Goal: Information Seeking & Learning: Learn about a topic

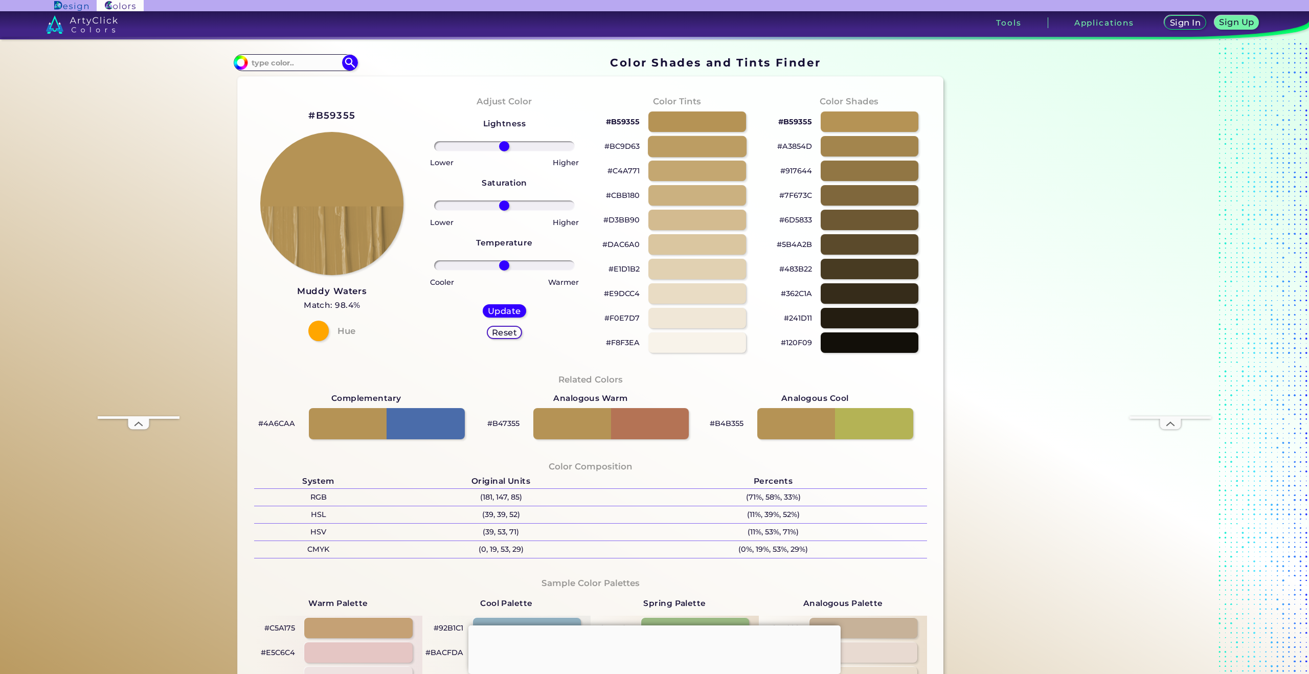
click at [677, 147] on div at bounding box center [697, 146] width 99 height 21
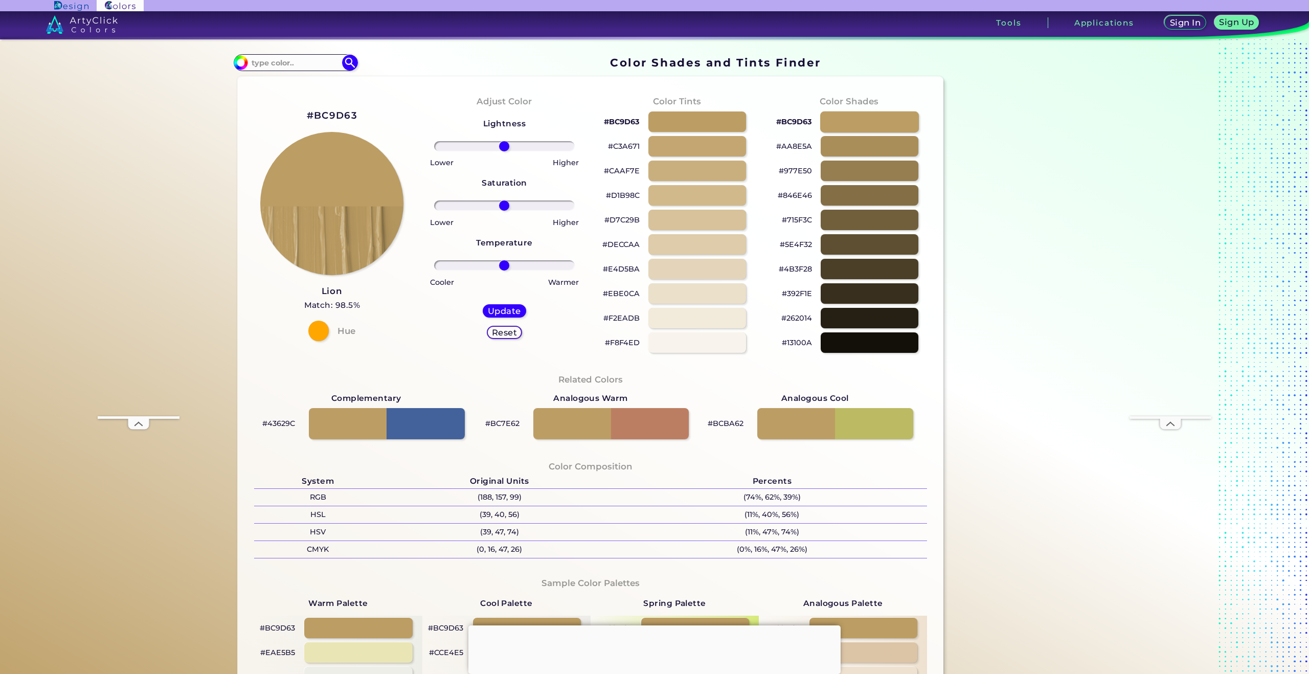
click at [883, 127] on div at bounding box center [869, 121] width 99 height 21
click at [876, 118] on div at bounding box center [869, 121] width 99 height 21
click at [875, 144] on div at bounding box center [869, 146] width 99 height 21
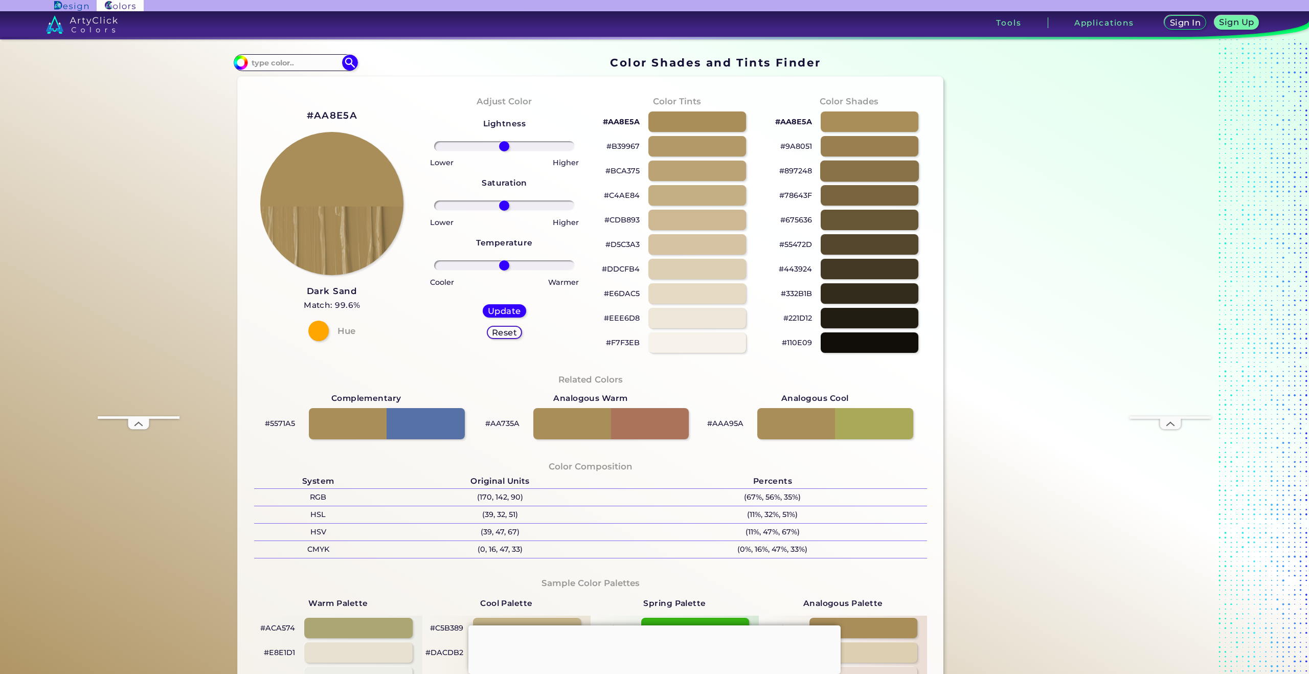
click at [875, 169] on div at bounding box center [869, 170] width 99 height 21
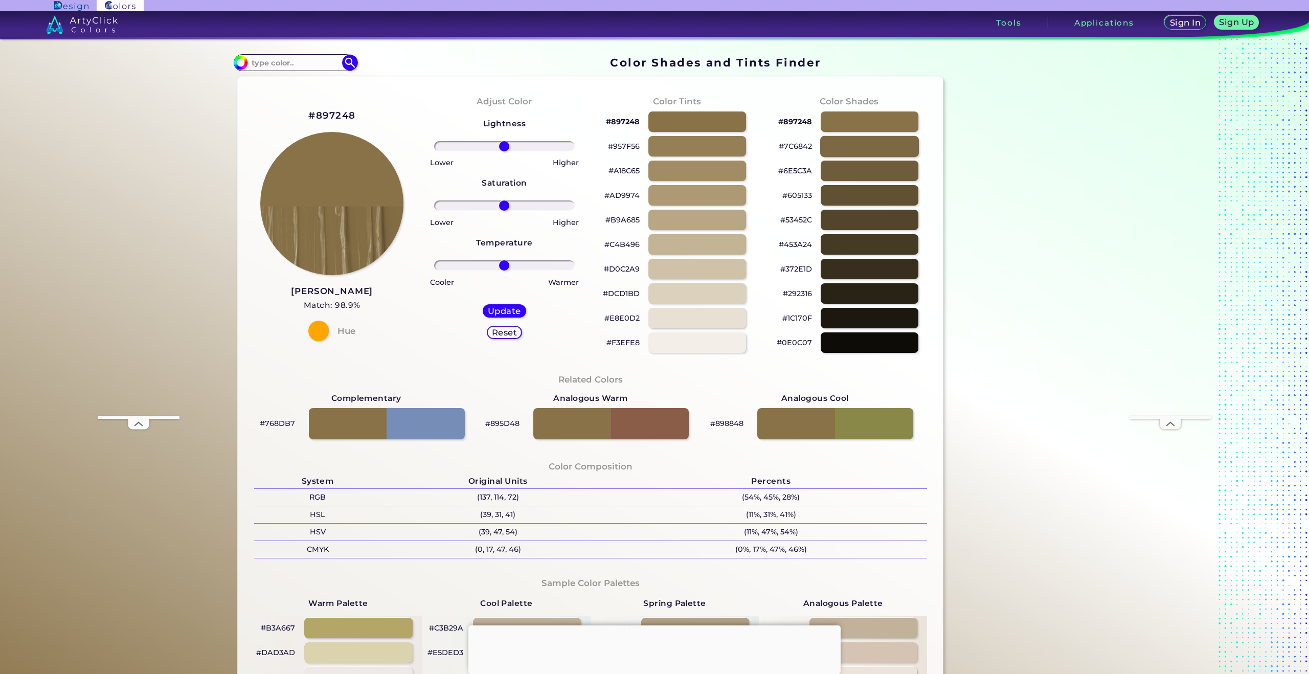
click at [878, 152] on div at bounding box center [869, 146] width 99 height 21
type input "#7c6842"
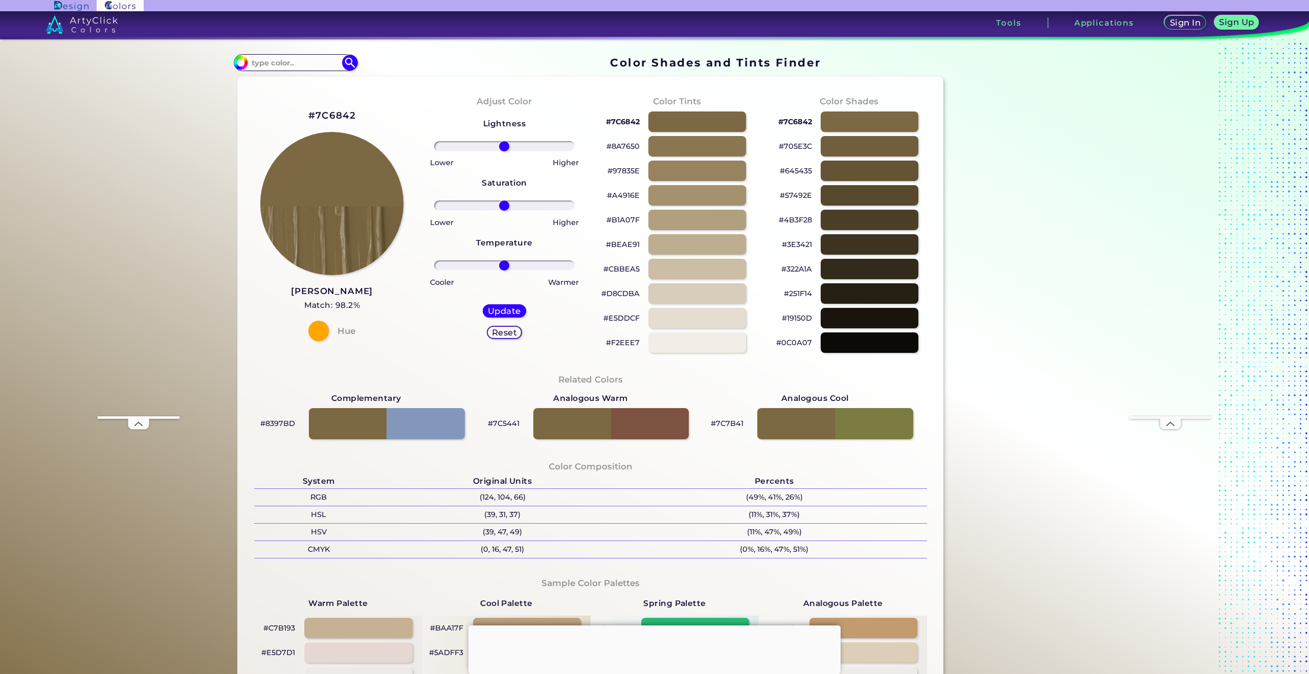
click at [787, 145] on p "#705E3C" at bounding box center [795, 146] width 33 height 12
